Goal: Transaction & Acquisition: Book appointment/travel/reservation

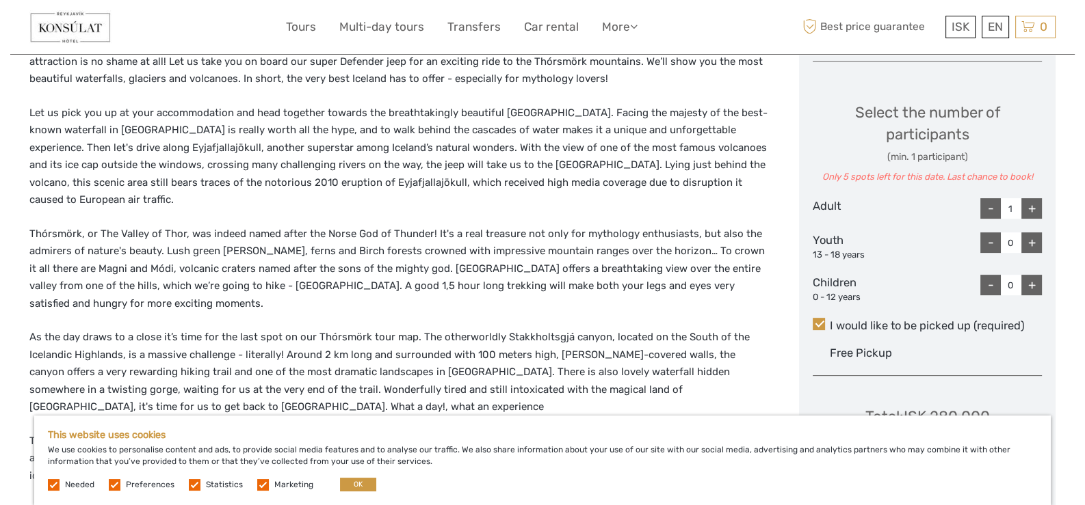
scroll to position [546, 0]
click at [1029, 204] on div "+" at bounding box center [1031, 209] width 21 height 21
type input "2"
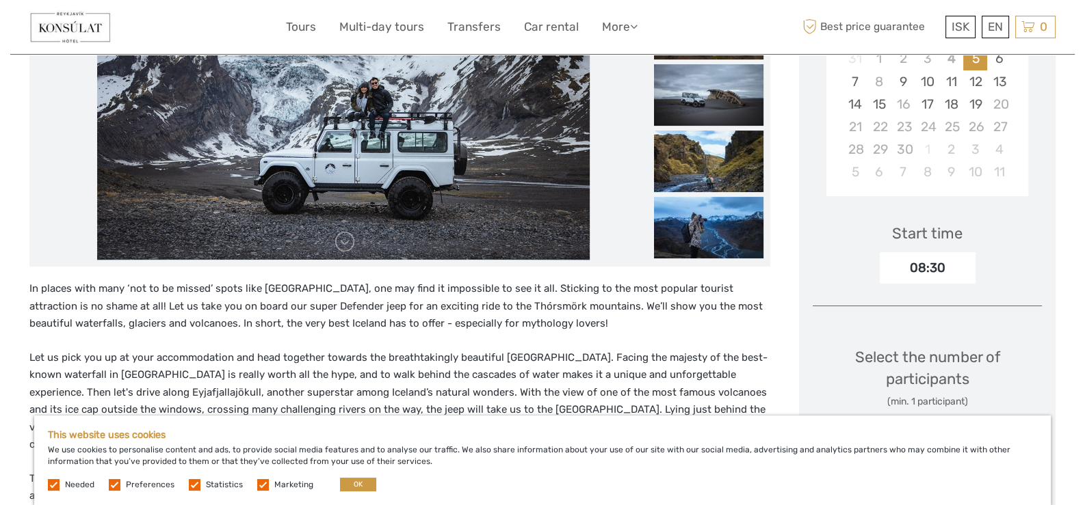
scroll to position [273, 0]
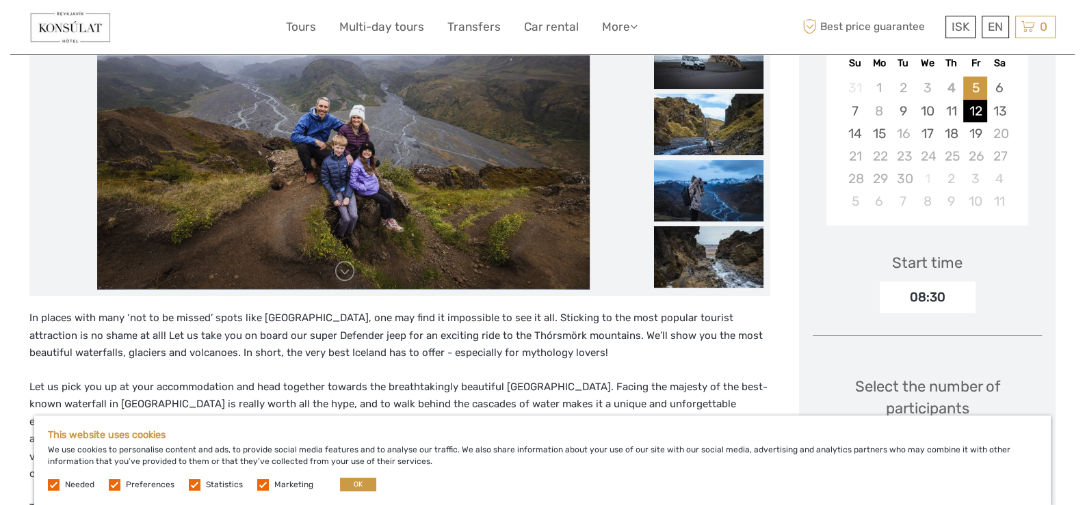
click at [977, 113] on div "12" at bounding box center [975, 111] width 24 height 23
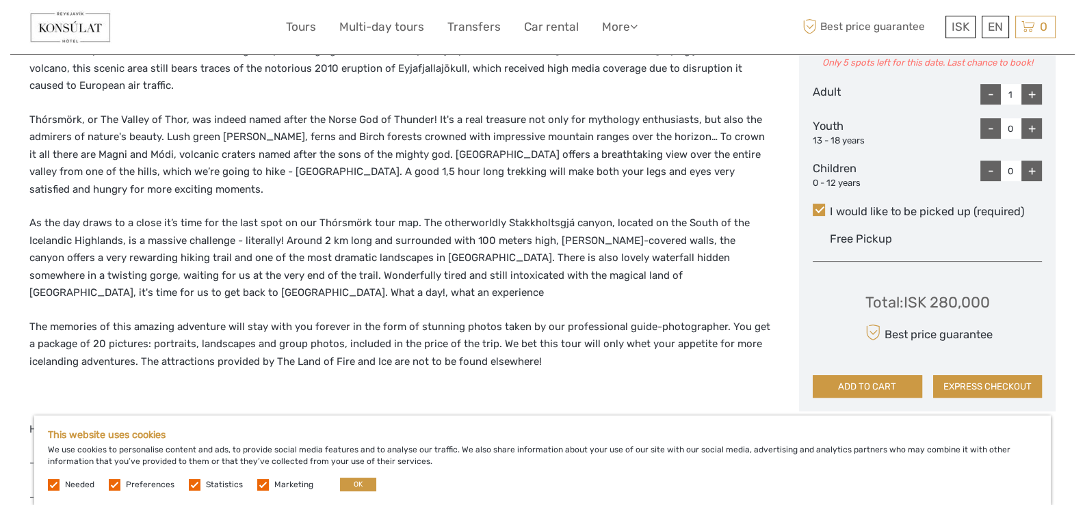
scroll to position [615, 0]
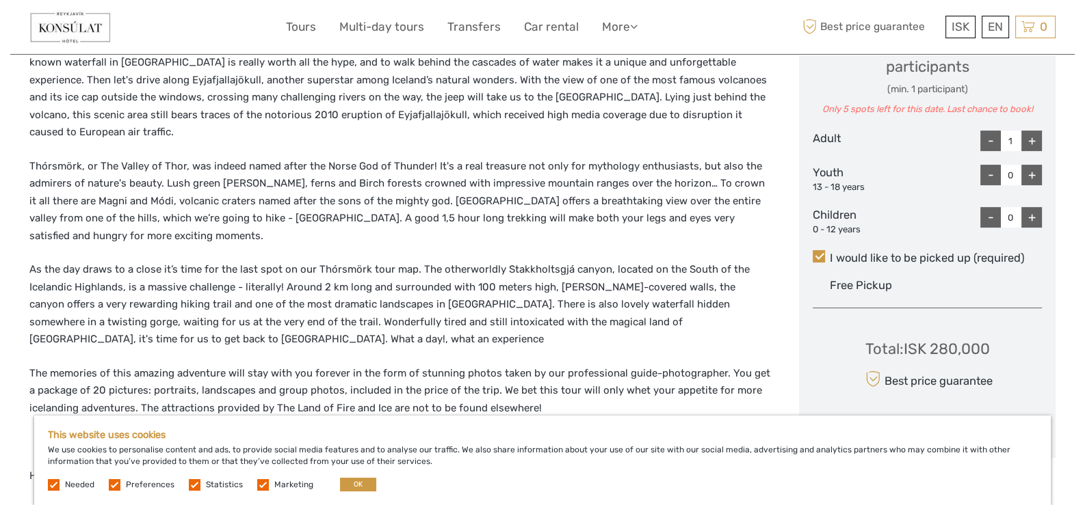
click at [1026, 136] on div "+" at bounding box center [1031, 141] width 21 height 21
type input "2"
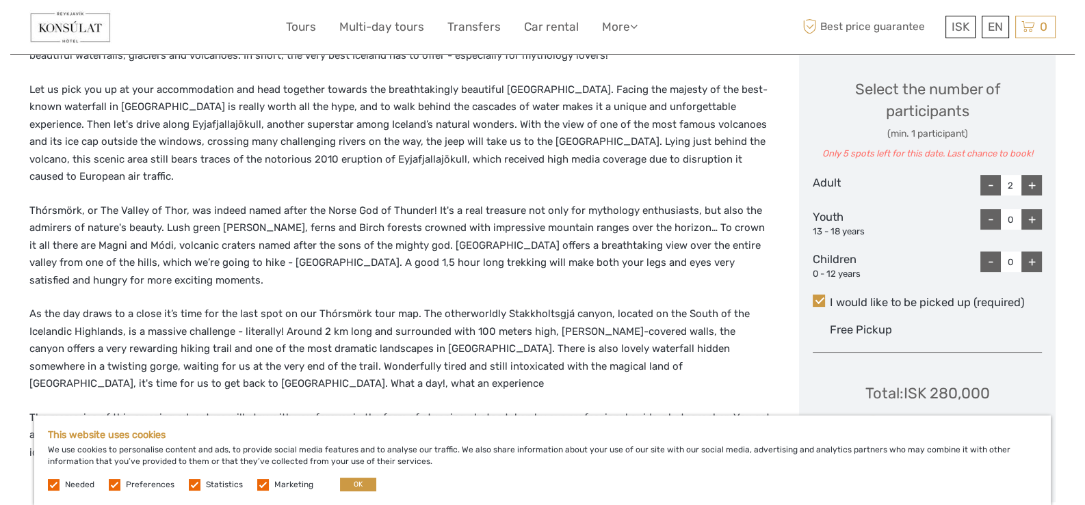
scroll to position [546, 0]
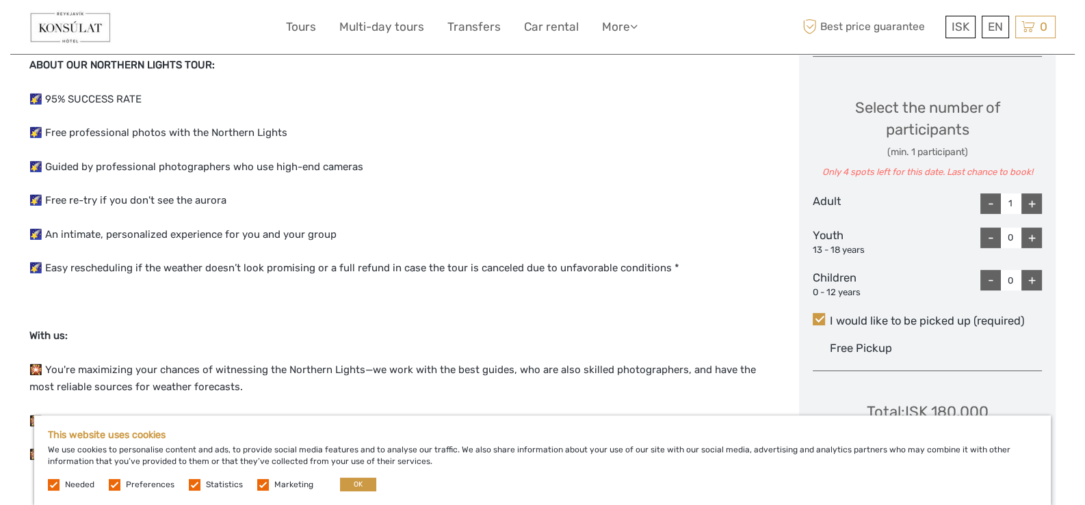
scroll to position [752, 0]
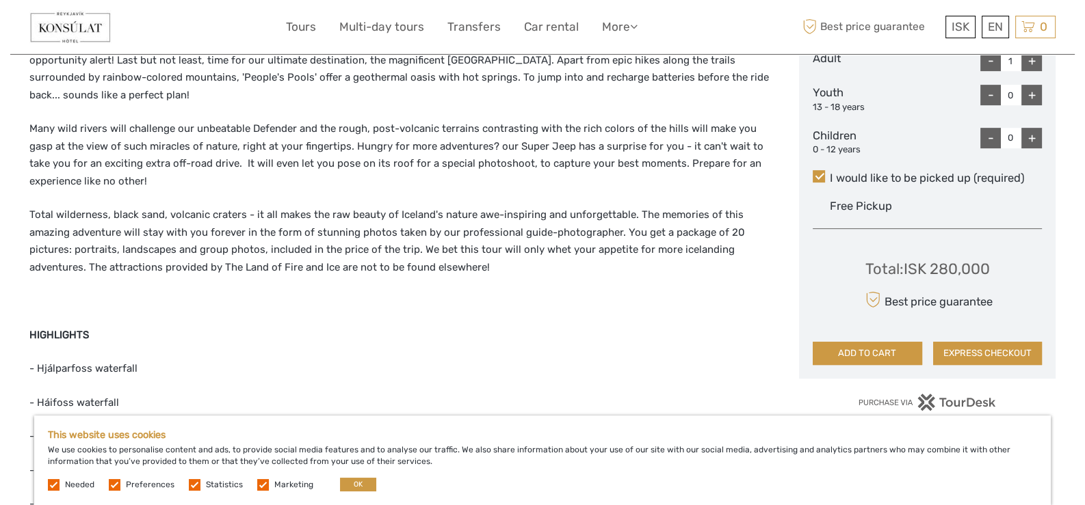
scroll to position [821, 0]
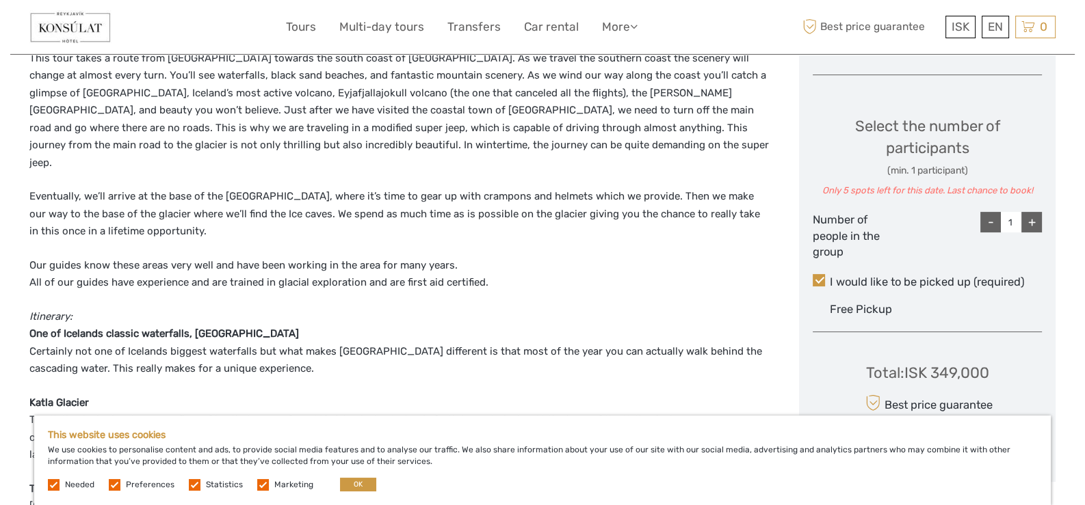
scroll to position [683, 0]
